Goal: Check status: Check status

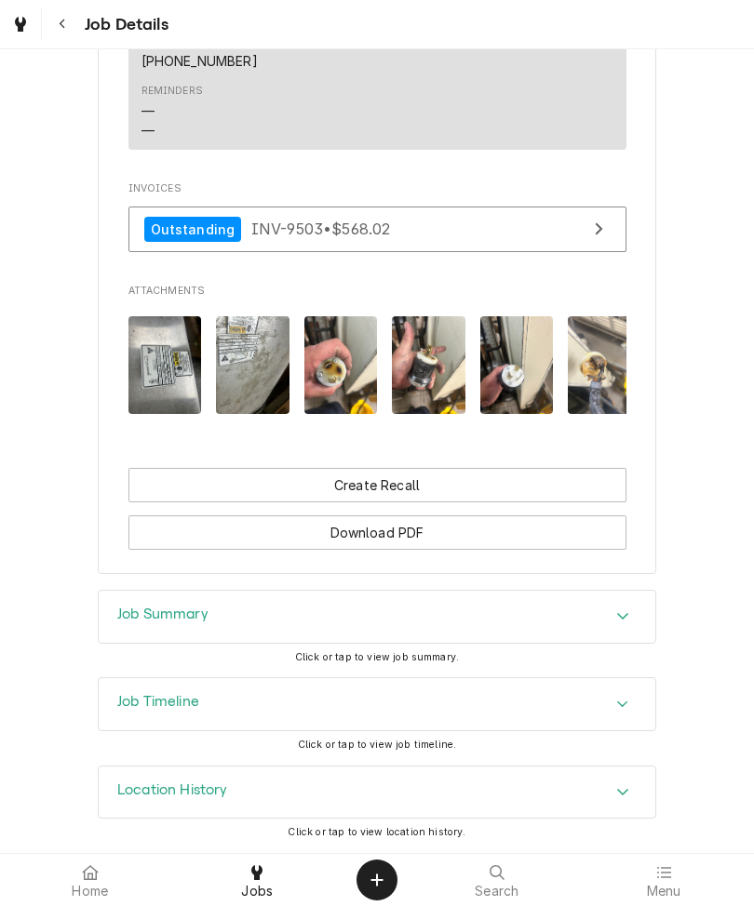
scroll to position [1288, 0]
click at [386, 661] on span "Click or tap to view job summary." at bounding box center [377, 657] width 164 height 12
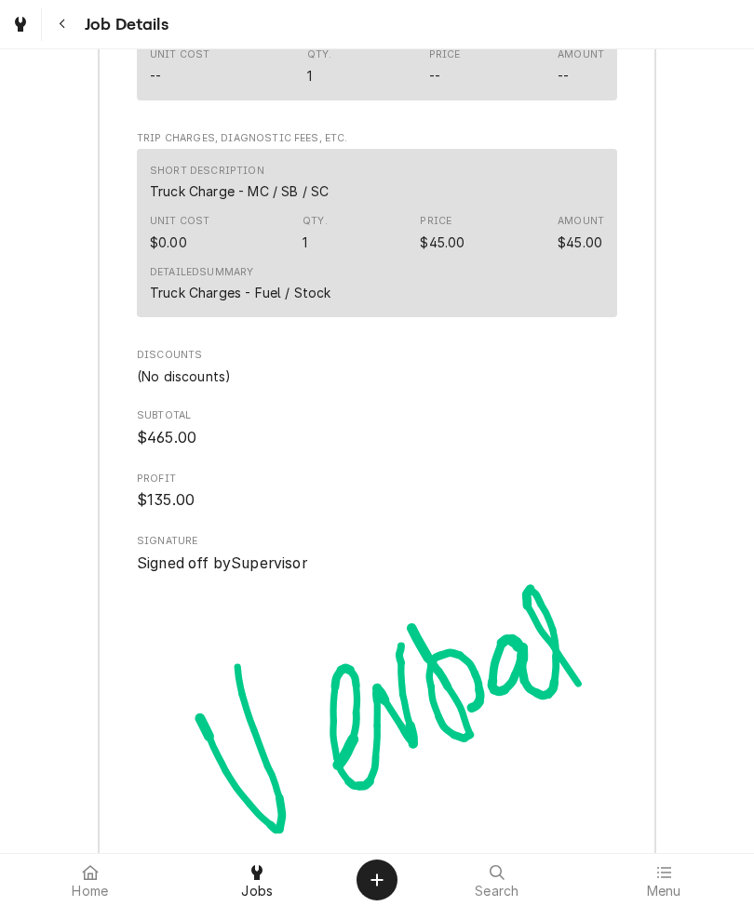
scroll to position [2872, 0]
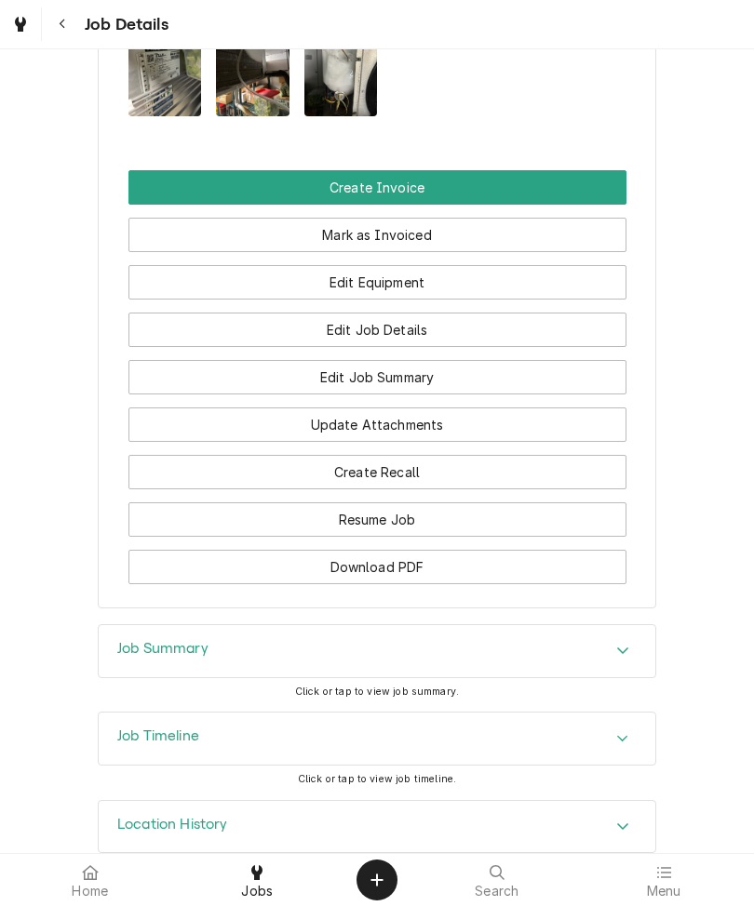
scroll to position [1781, 0]
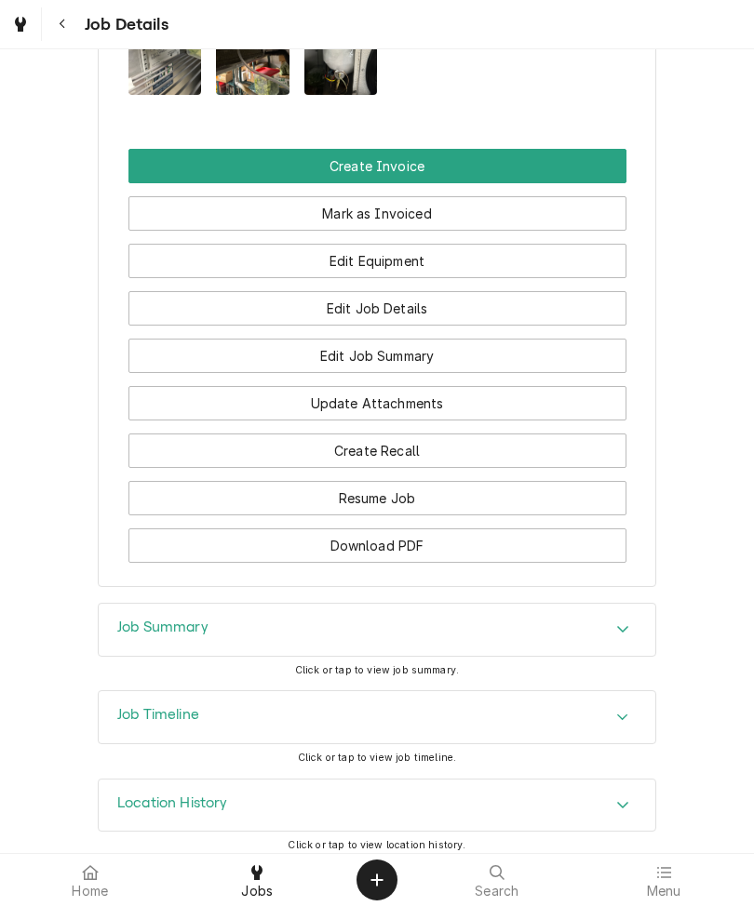
click at [344, 671] on div "Click or tap to view job summary." at bounding box center [377, 670] width 164 height 15
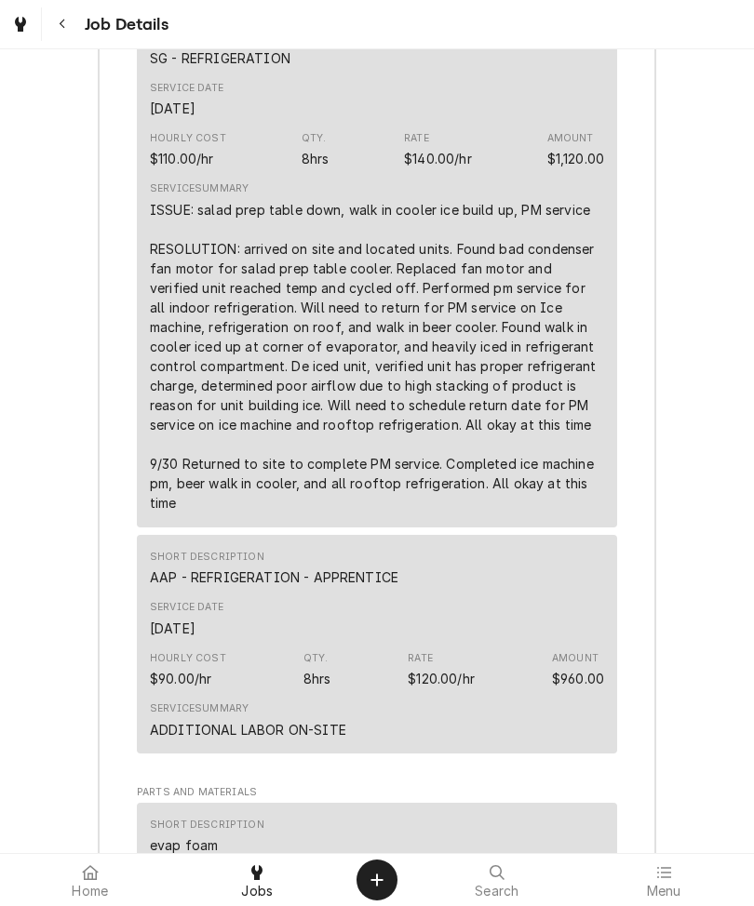
scroll to position [2747, 0]
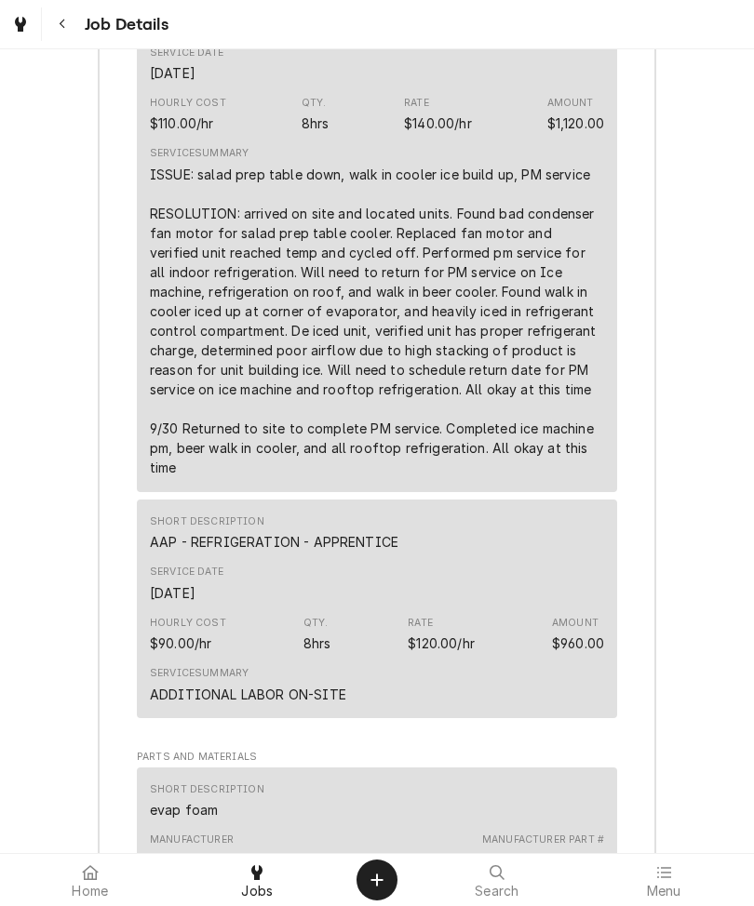
click at [49, 663] on div "Job Summary Roopairs Job ID JOB-9656 Service Type SG - REFRIGERATION Job Type S…" at bounding box center [377, 843] width 754 height 2413
click at [41, 637] on div "Job Summary Roopairs Job ID JOB-9656 Service Type SG - REFRIGERATION Job Type S…" at bounding box center [377, 843] width 754 height 2413
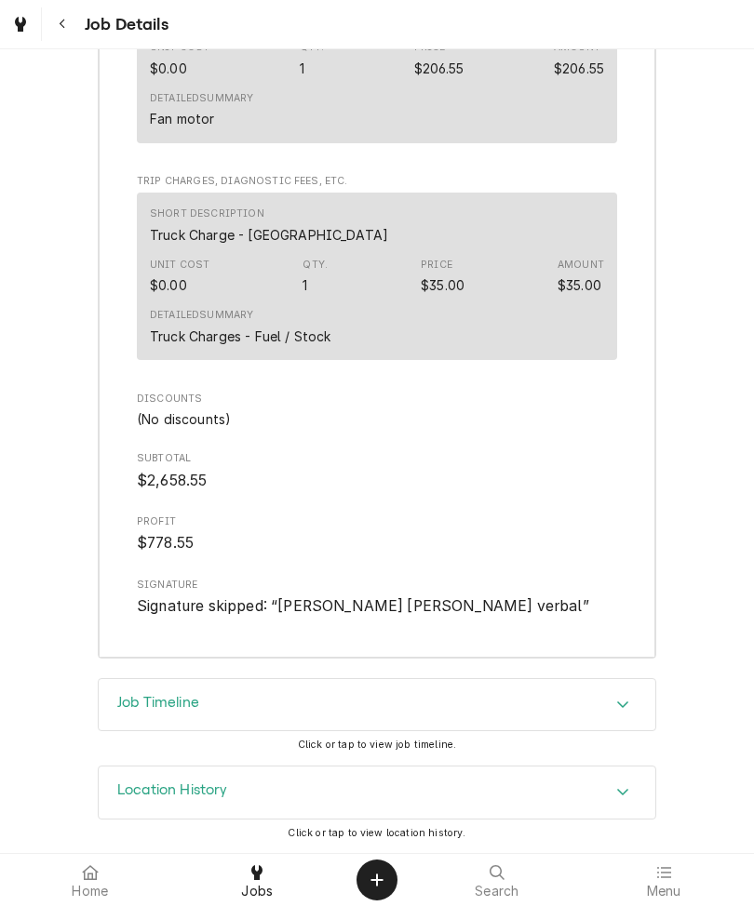
scroll to position [4125, 0]
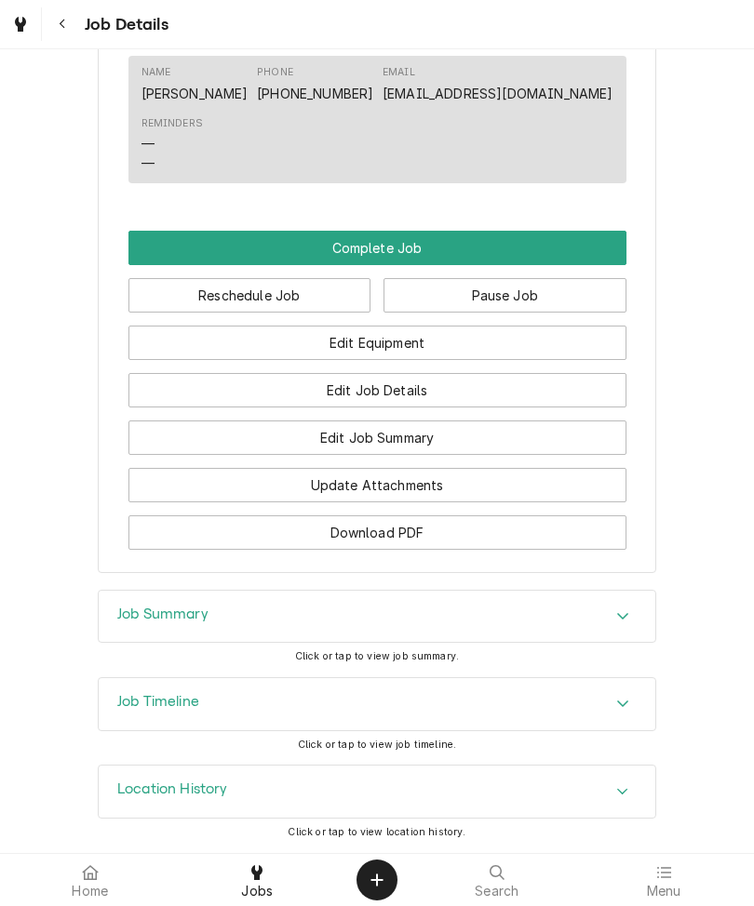
scroll to position [1544, 0]
click at [401, 654] on span "Click or tap to view job summary." at bounding box center [377, 656] width 164 height 12
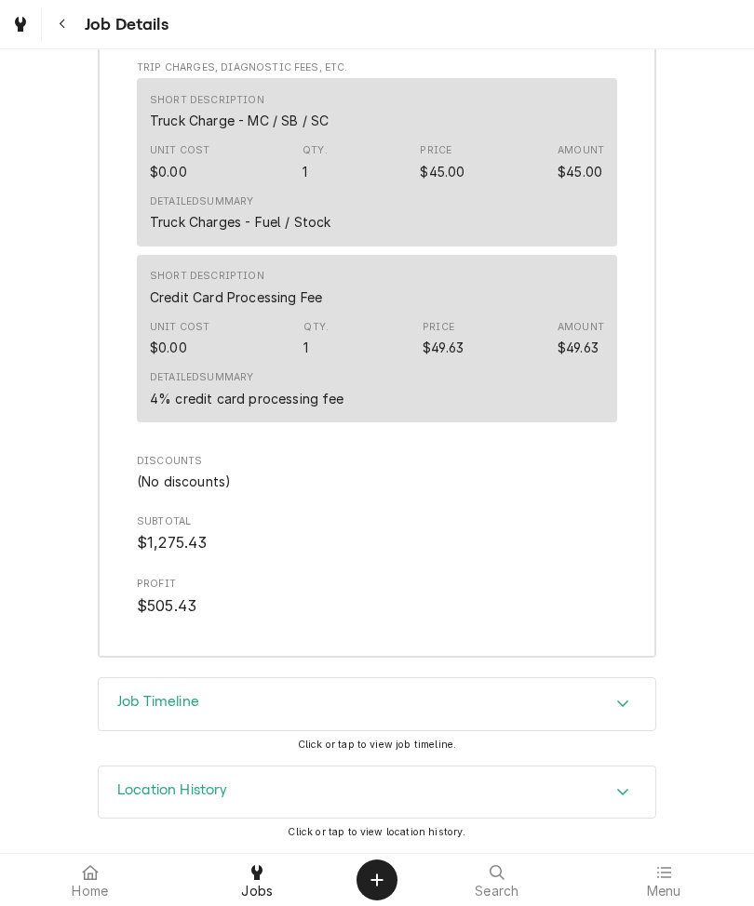
scroll to position [4218, 0]
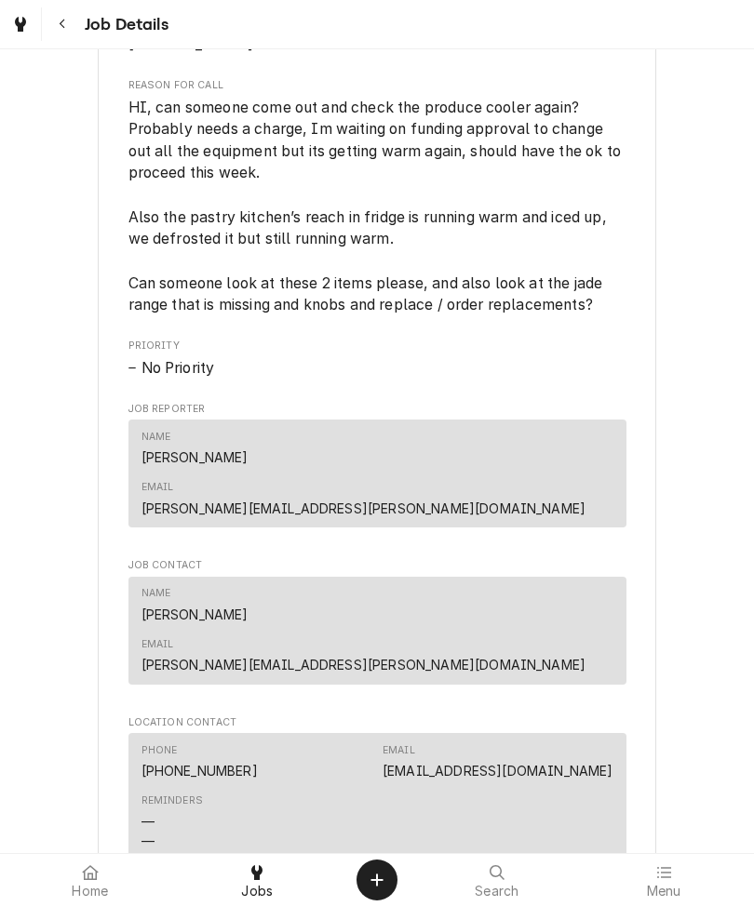
scroll to position [860, 0]
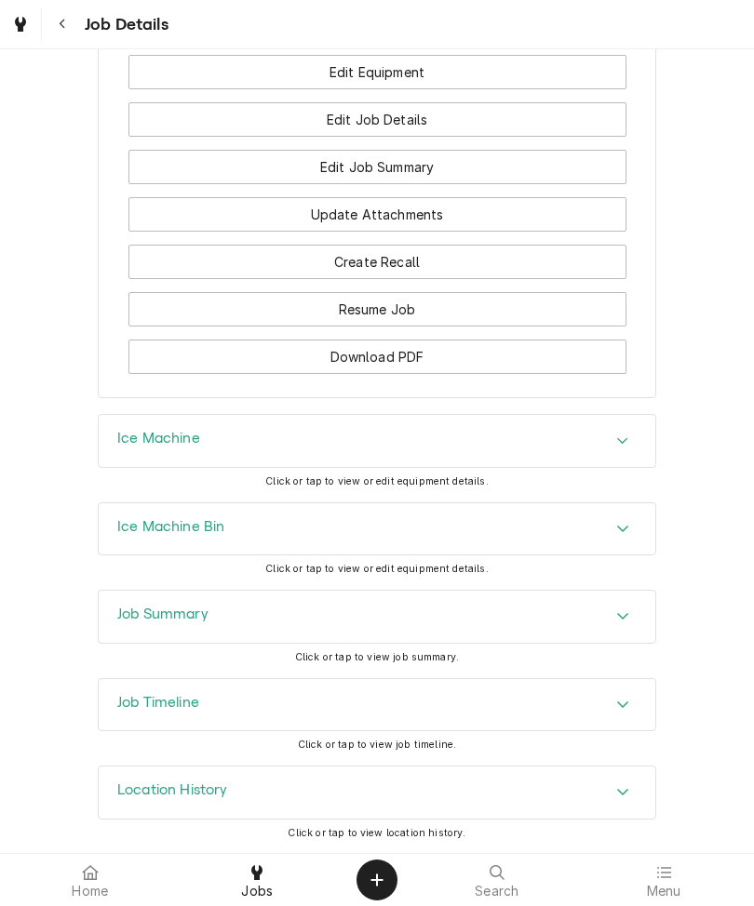
scroll to position [1465, 0]
click at [394, 657] on span "Click or tap to view job summary." at bounding box center [377, 657] width 164 height 12
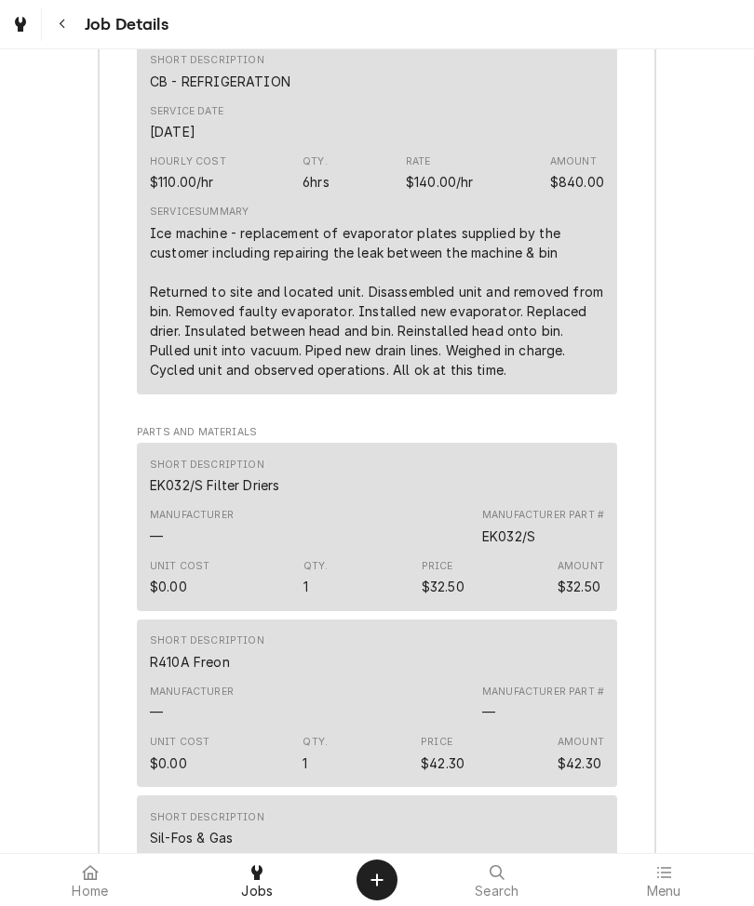
scroll to position [2542, 0]
